Goal: Obtain resource: Download file/media

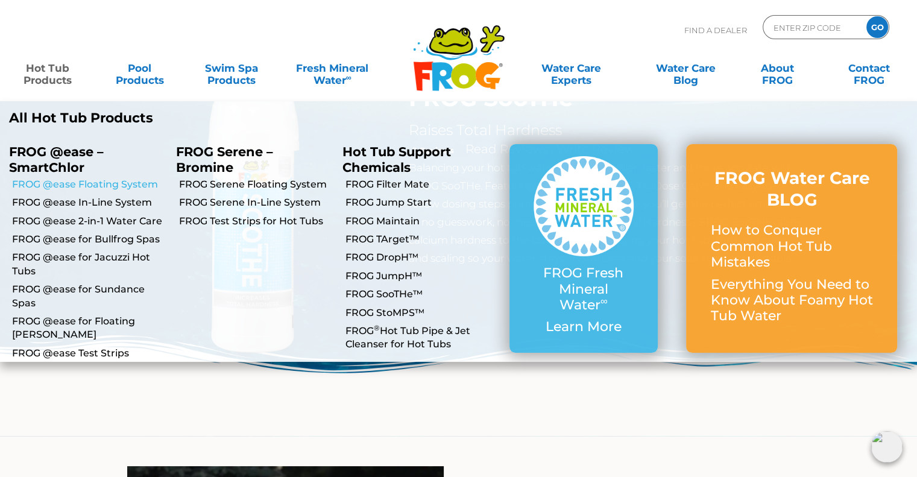
click at [109, 183] on link "FROG @ease Floating System" at bounding box center [89, 184] width 155 height 13
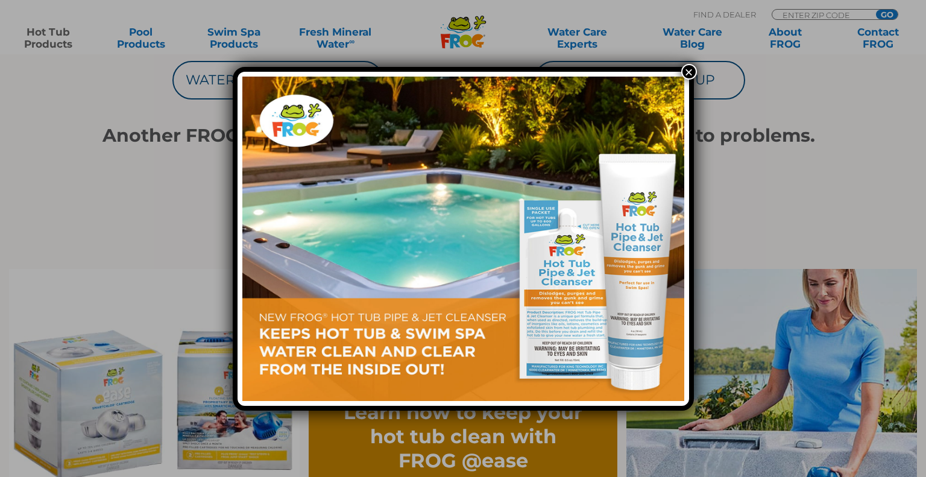
click at [690, 70] on button "×" at bounding box center [689, 72] width 16 height 16
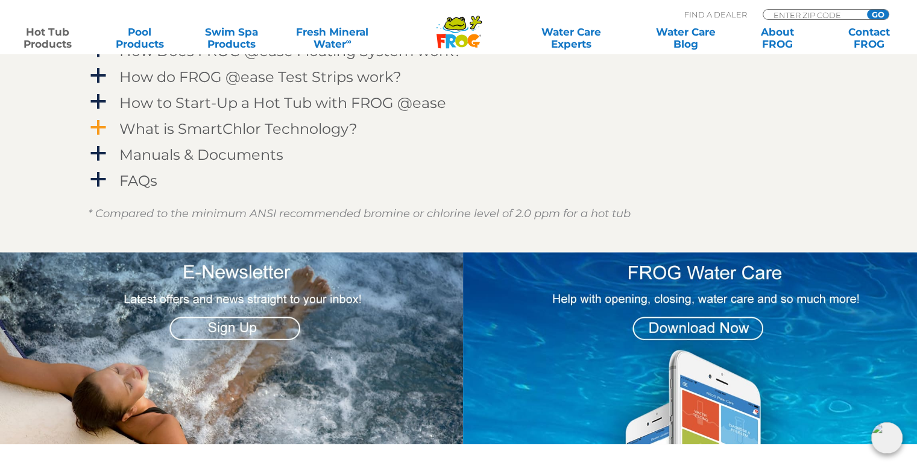
scroll to position [1326, 0]
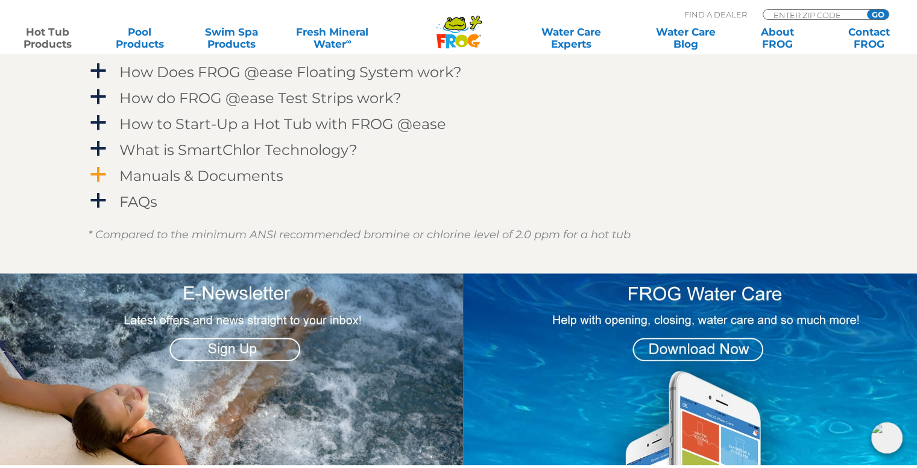
click at [241, 183] on h4 "Manuals & Documents" at bounding box center [201, 176] width 164 height 16
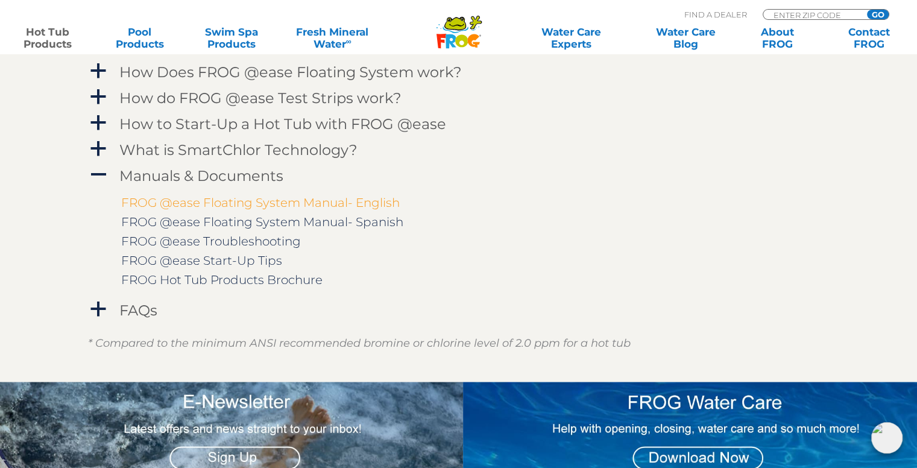
click at [306, 204] on link "FROG @ease Floating System Manual- English" at bounding box center [260, 202] width 279 height 14
